Goal: Information Seeking & Learning: Learn about a topic

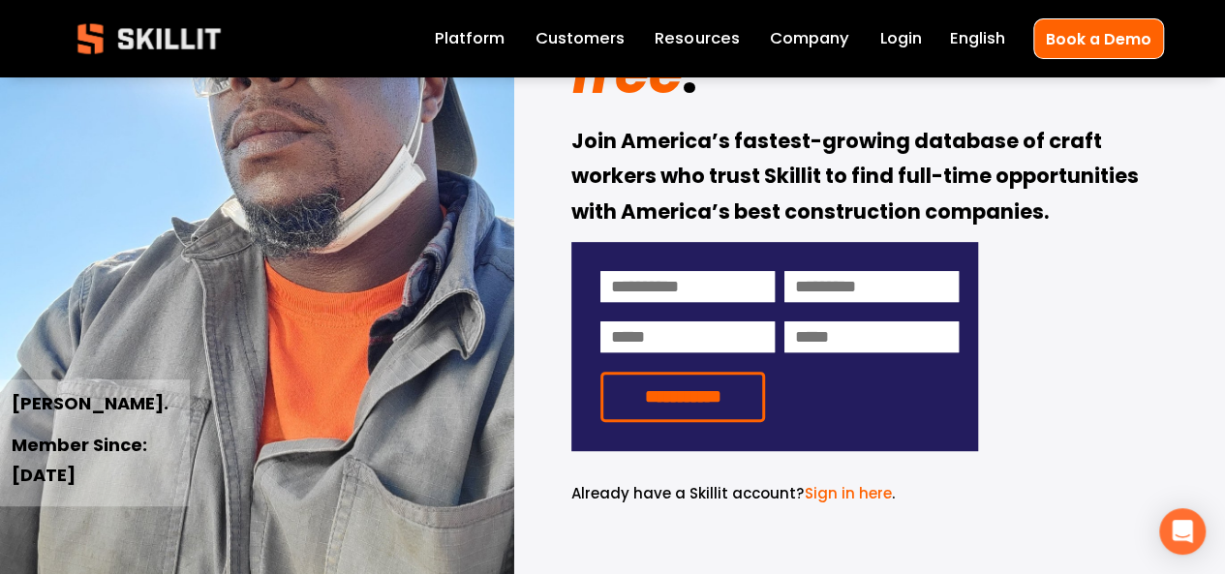
scroll to position [194, 0]
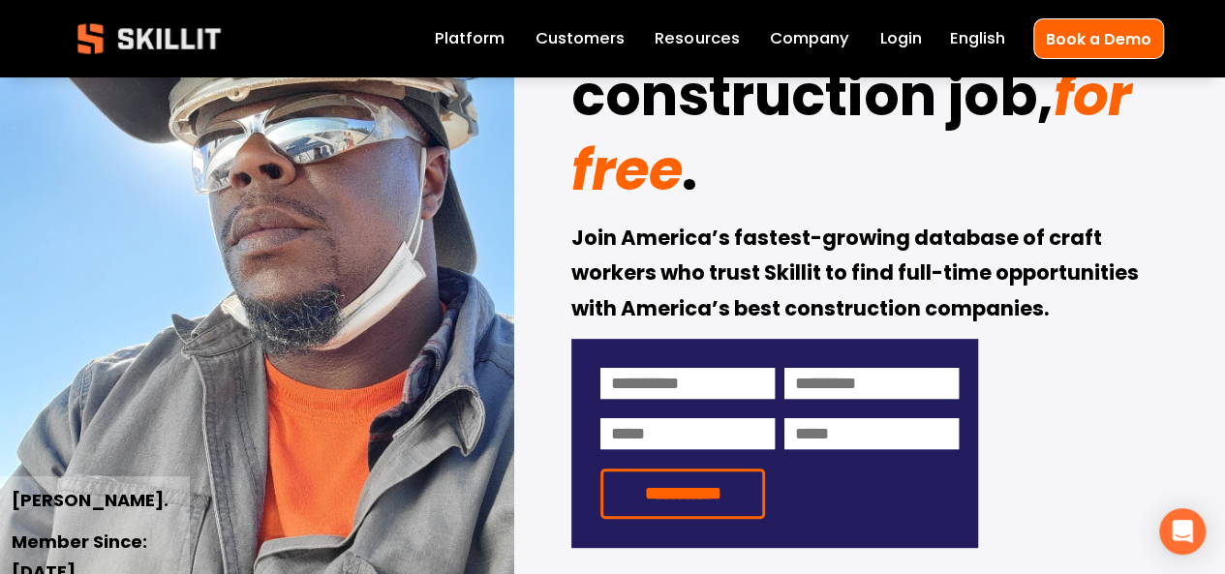
click at [575, 38] on link "Customers" at bounding box center [580, 38] width 89 height 27
